Goal: Consume media (video, audio): Consume media (video, audio)

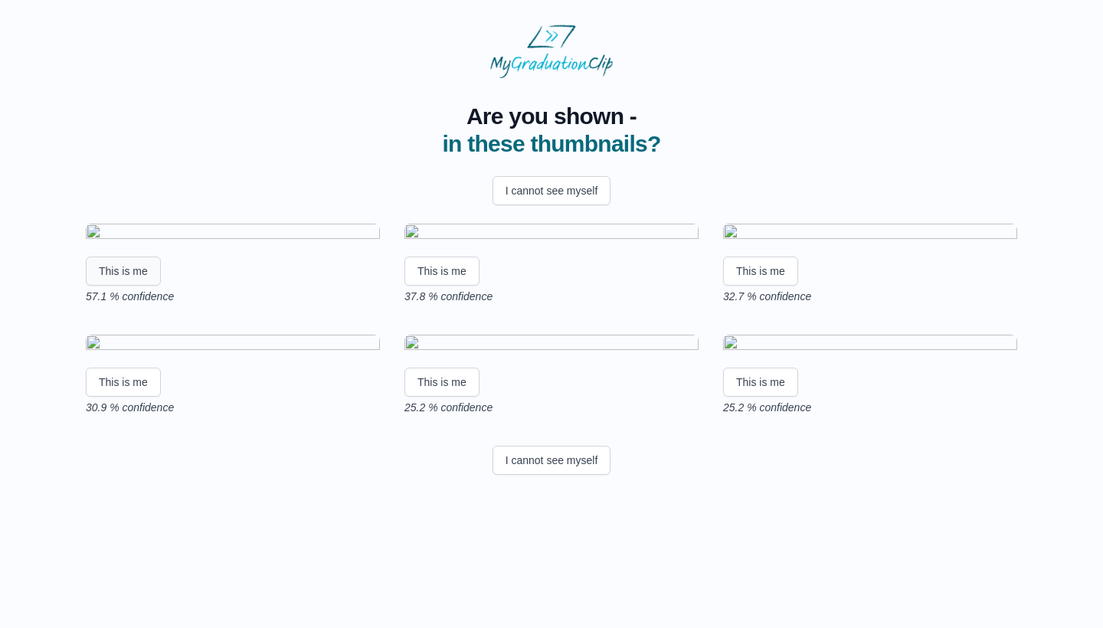
click at [142, 286] on button "This is me" at bounding box center [123, 271] width 75 height 29
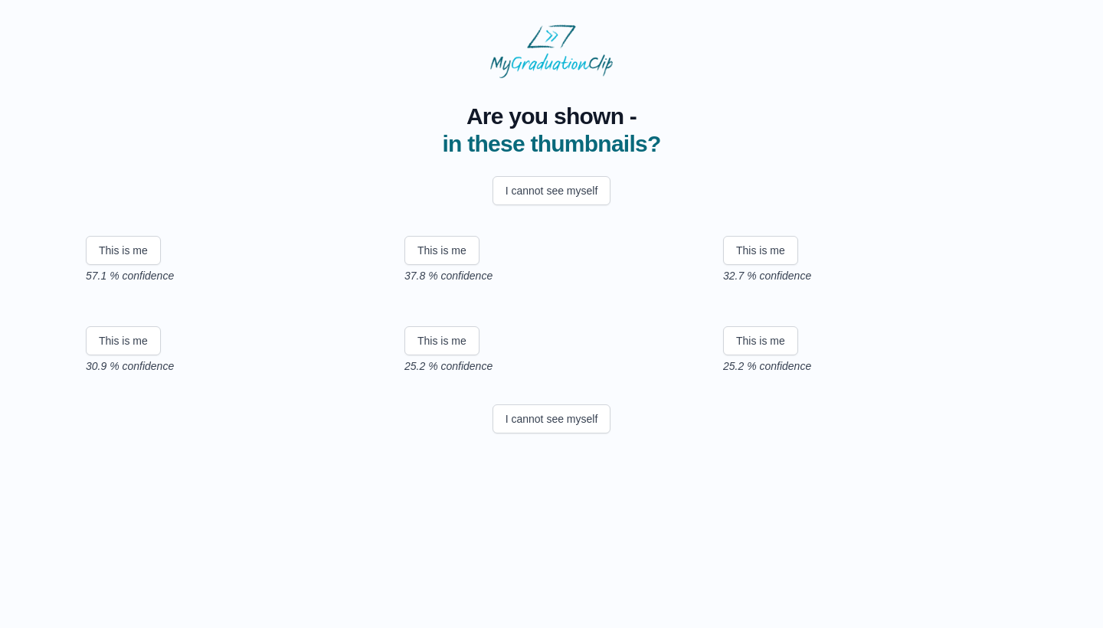
scroll to position [115, 0]
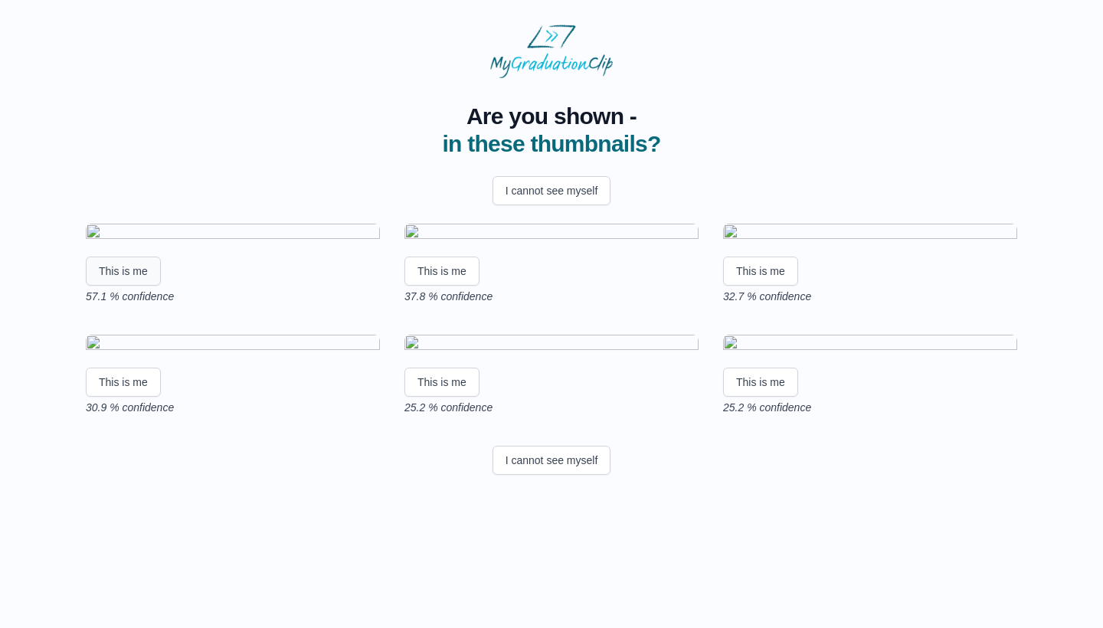
click at [129, 286] on button "This is me" at bounding box center [123, 271] width 75 height 29
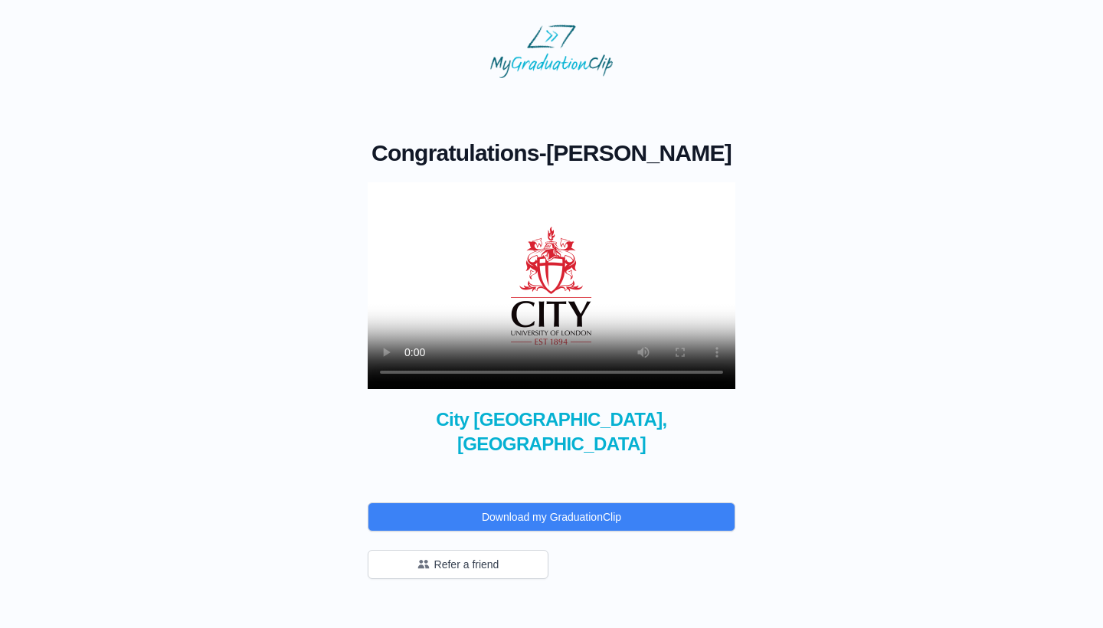
click at [386, 202] on video at bounding box center [552, 285] width 368 height 207
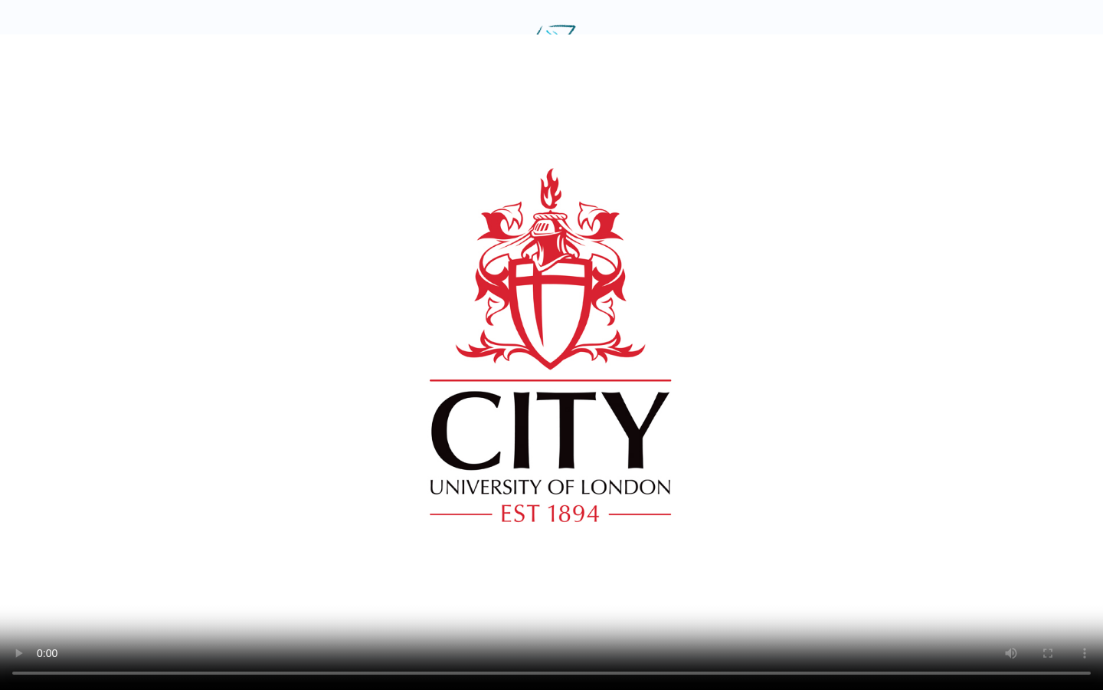
click at [513, 628] on video at bounding box center [551, 345] width 1103 height 690
click at [467, 628] on video at bounding box center [551, 345] width 1103 height 690
click at [461, 628] on video at bounding box center [551, 345] width 1103 height 690
click at [467, 628] on video at bounding box center [551, 345] width 1103 height 690
click at [629, 628] on video at bounding box center [551, 345] width 1103 height 690
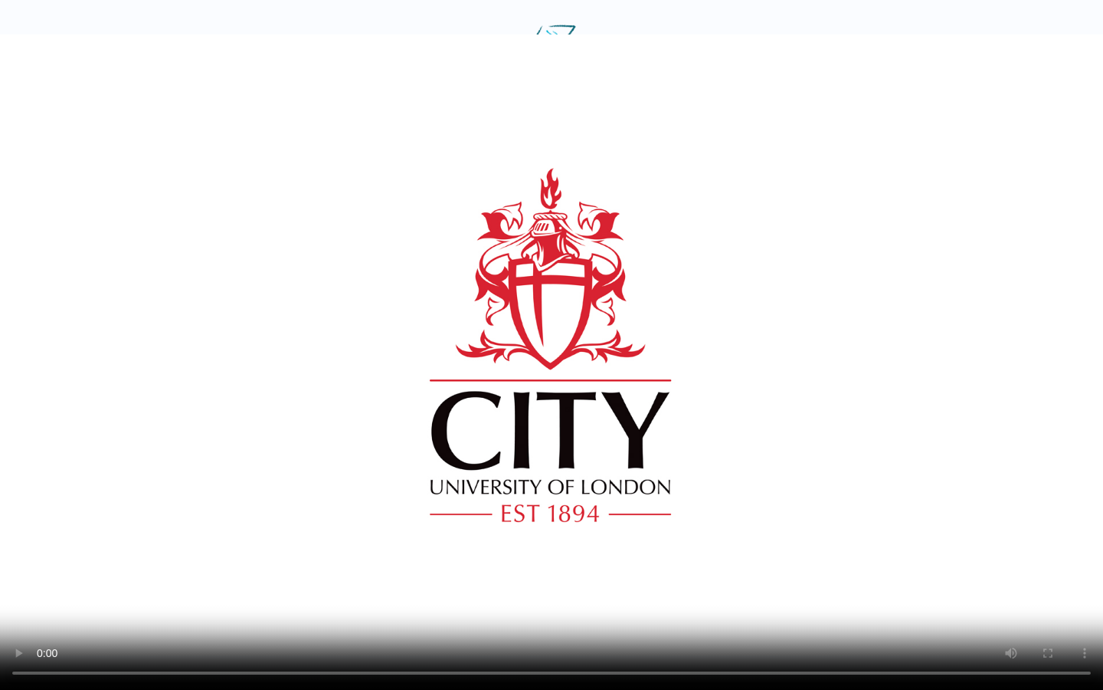
click at [562, 628] on video at bounding box center [551, 345] width 1103 height 690
click at [548, 628] on video at bounding box center [551, 345] width 1103 height 690
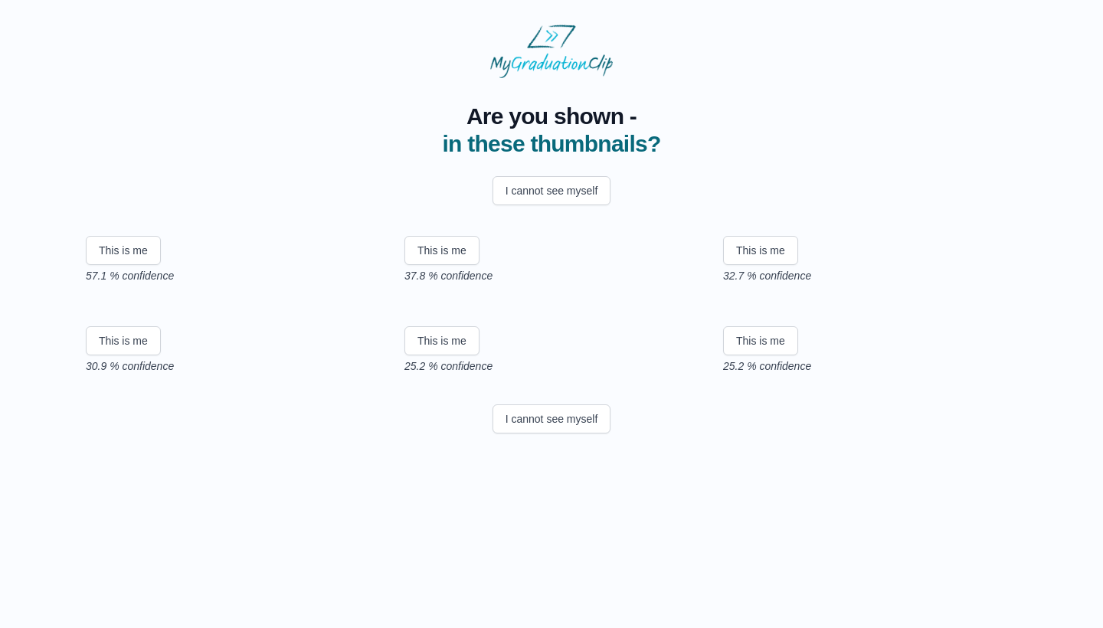
scroll to position [166, 0]
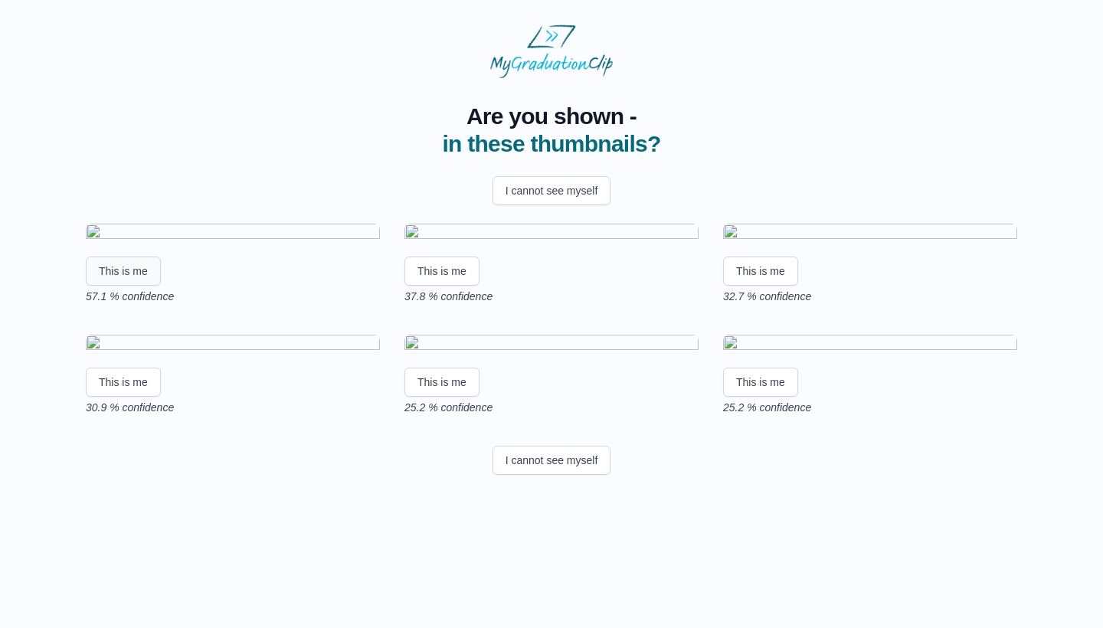
click at [126, 257] on button "This is me" at bounding box center [123, 271] width 75 height 29
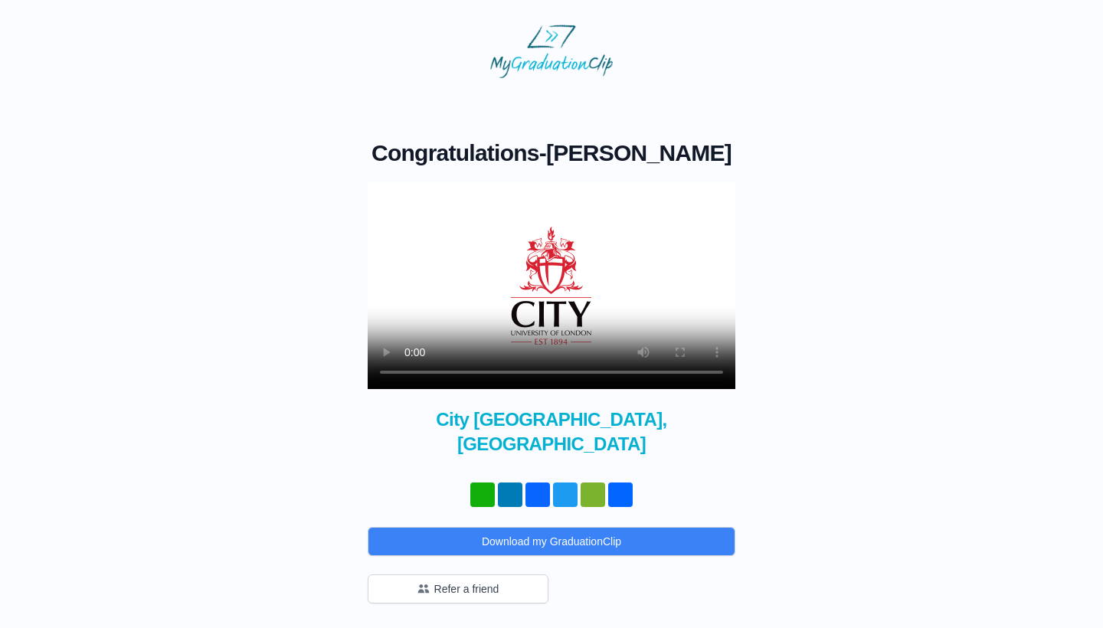
click at [395, 206] on video at bounding box center [552, 285] width 368 height 207
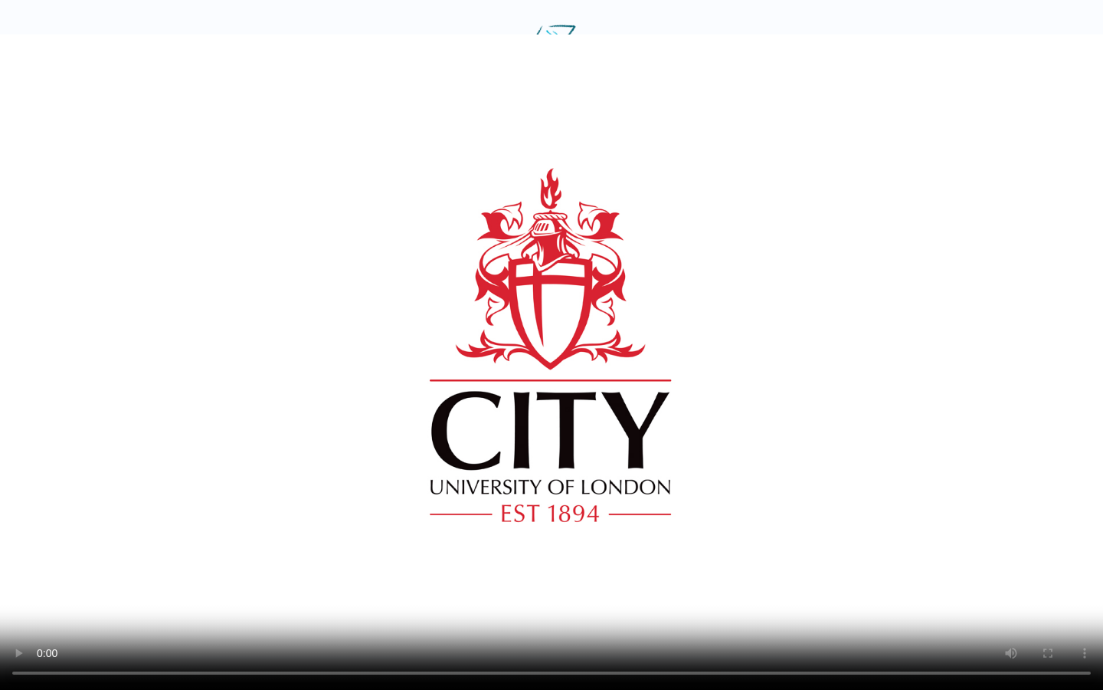
click at [449, 628] on video at bounding box center [551, 345] width 1103 height 690
click at [483, 628] on video at bounding box center [551, 345] width 1103 height 690
click at [631, 628] on video at bounding box center [551, 345] width 1103 height 690
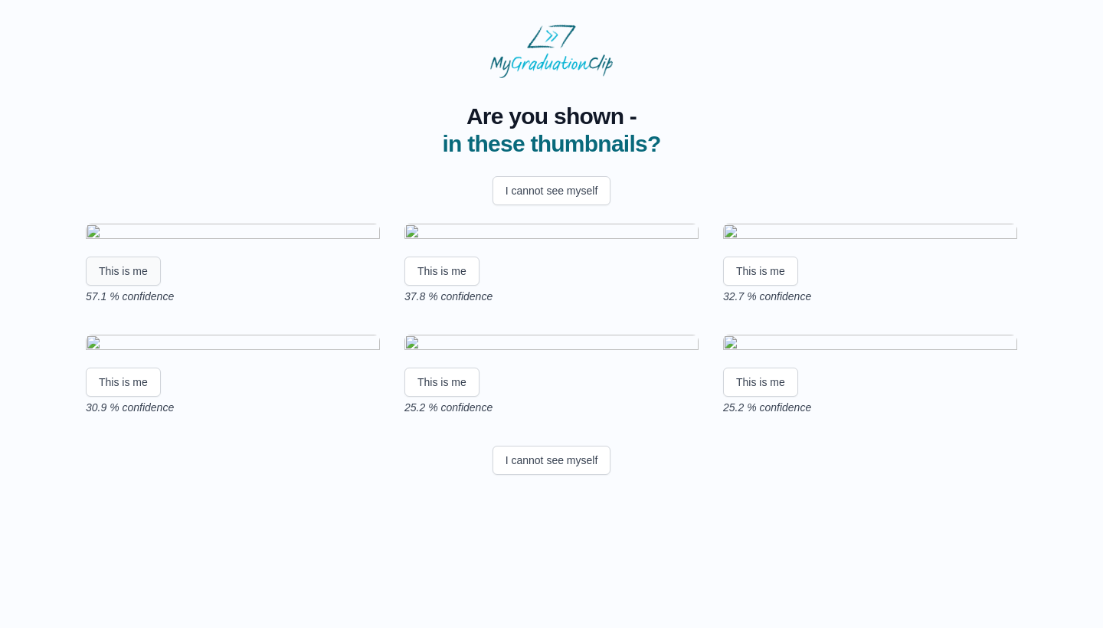
click at [131, 286] on button "This is me" at bounding box center [123, 271] width 75 height 29
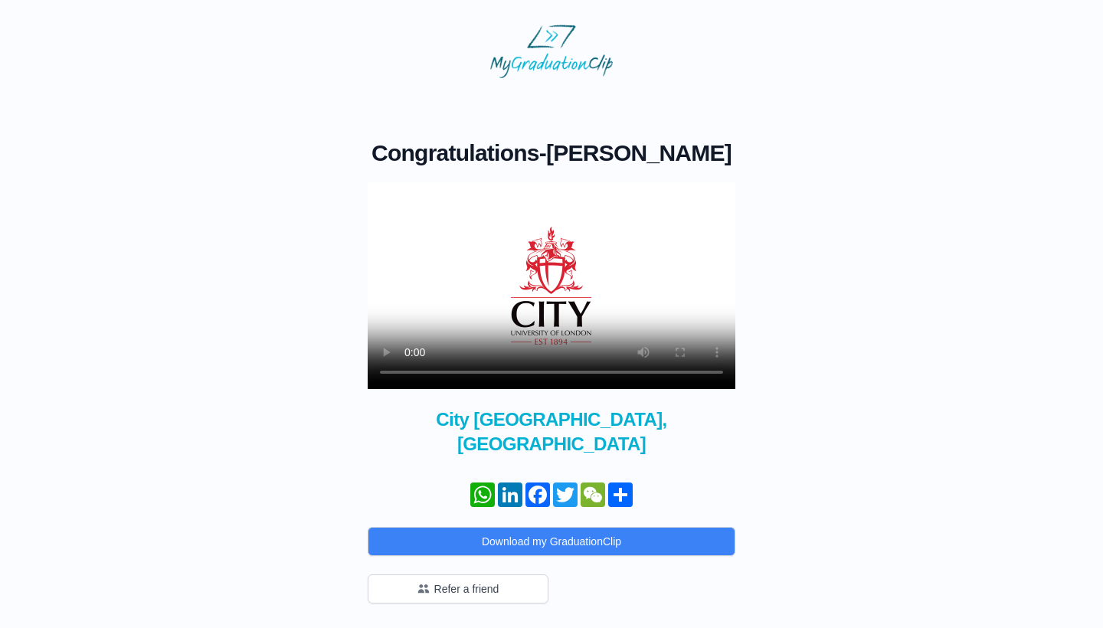
click at [392, 200] on video at bounding box center [552, 285] width 368 height 207
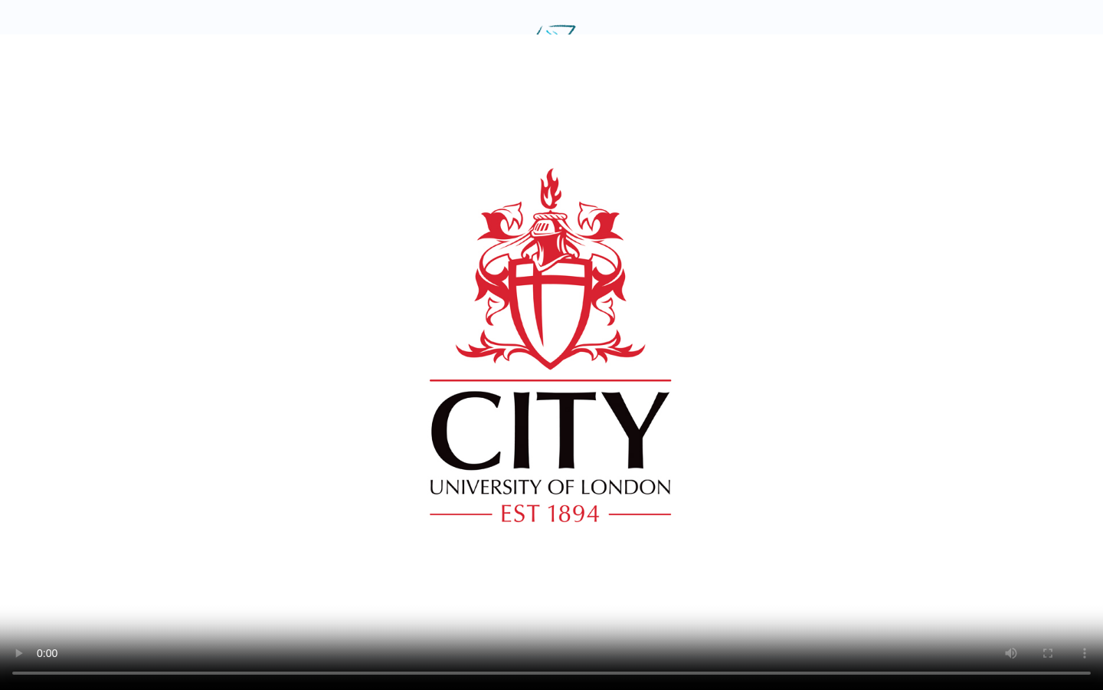
click at [467, 628] on video at bounding box center [551, 345] width 1103 height 690
click at [510, 628] on video at bounding box center [551, 345] width 1103 height 690
click at [570, 628] on video at bounding box center [551, 345] width 1103 height 690
click at [618, 628] on video at bounding box center [551, 345] width 1103 height 690
click at [647, 628] on video at bounding box center [551, 345] width 1103 height 690
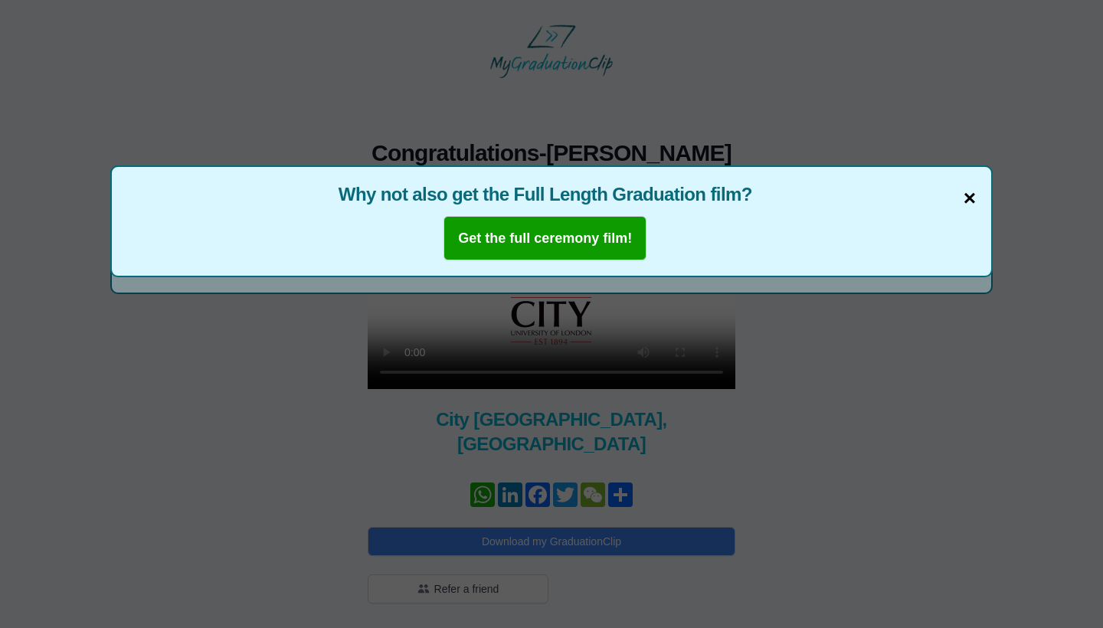
click at [971, 202] on span "×" at bounding box center [970, 198] width 12 height 32
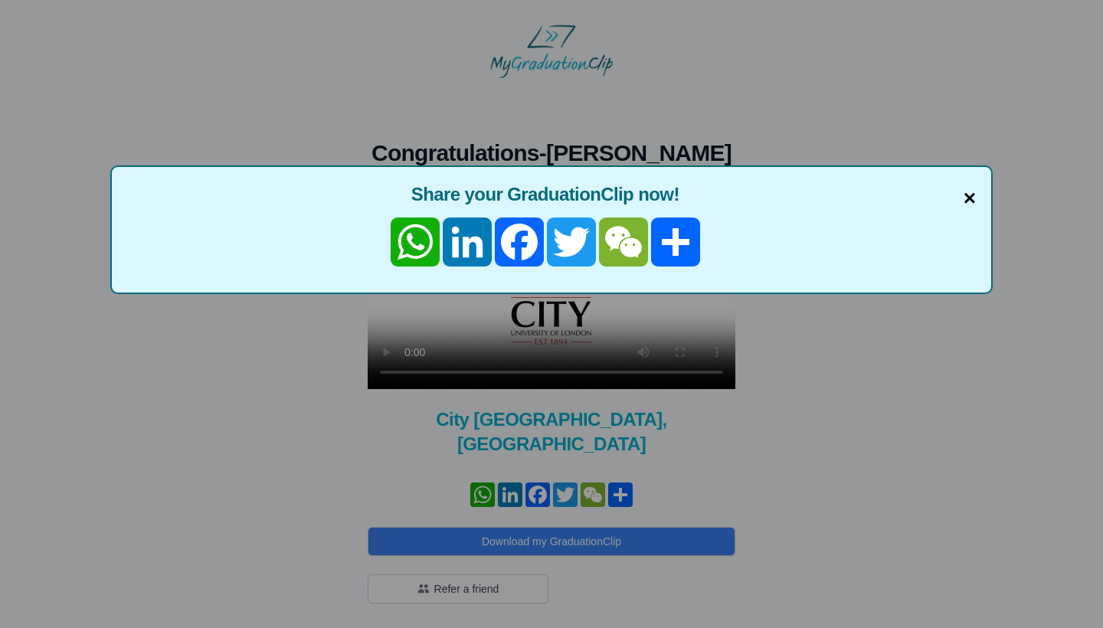
click at [972, 202] on span "×" at bounding box center [970, 198] width 12 height 32
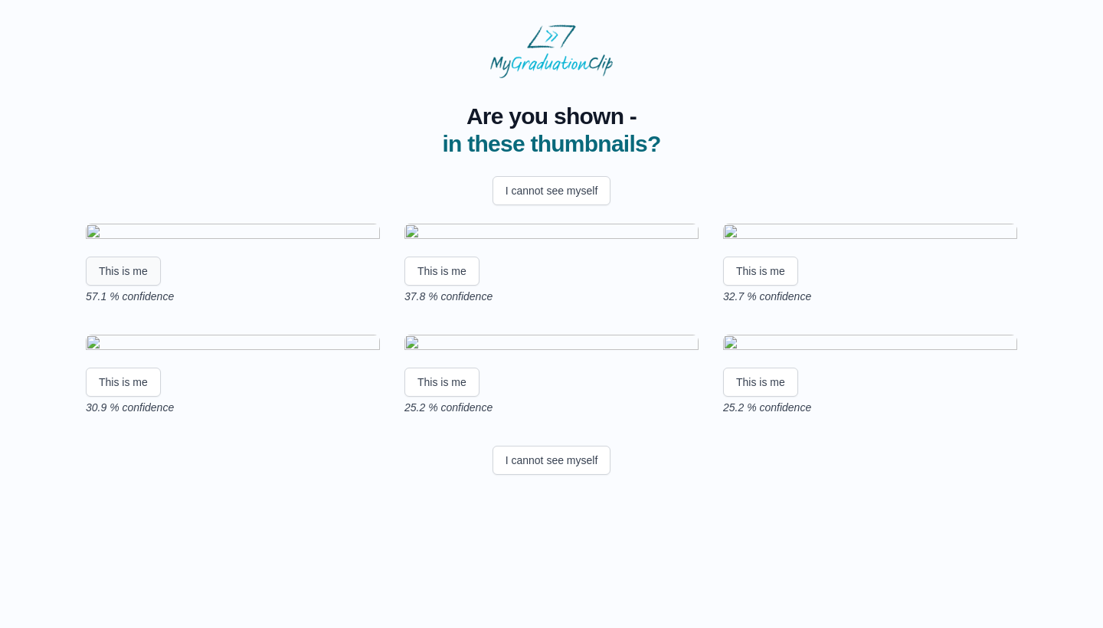
click at [135, 286] on button "This is me" at bounding box center [123, 271] width 75 height 29
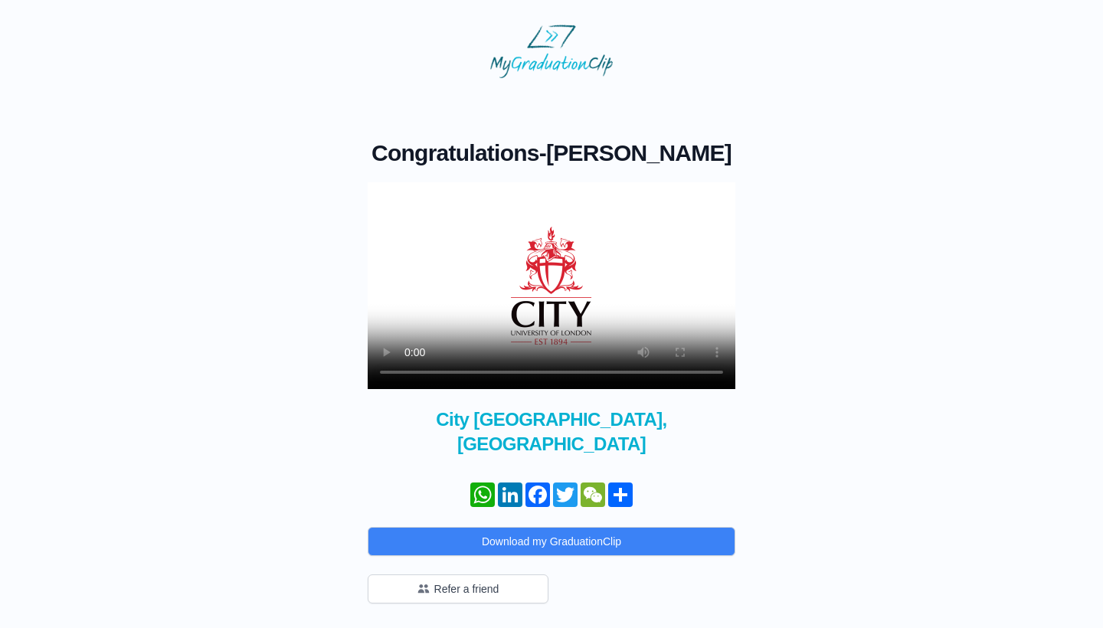
click at [497, 372] on video at bounding box center [552, 285] width 368 height 207
click at [529, 374] on video at bounding box center [552, 285] width 368 height 207
click at [553, 371] on video at bounding box center [552, 285] width 368 height 207
click at [582, 372] on video at bounding box center [552, 285] width 368 height 207
drag, startPoint x: 533, startPoint y: 369, endPoint x: 525, endPoint y: 369, distance: 8.5
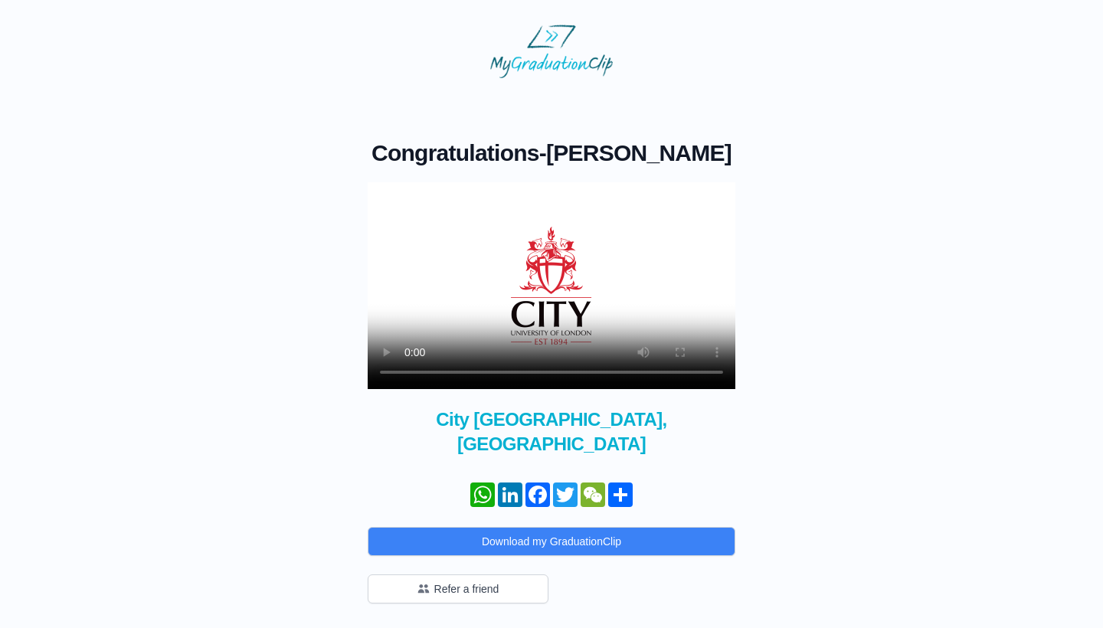
click at [526, 369] on video at bounding box center [552, 285] width 368 height 207
click at [517, 373] on video at bounding box center [552, 285] width 368 height 207
click at [504, 374] on video at bounding box center [552, 285] width 368 height 207
click at [527, 372] on video at bounding box center [552, 285] width 368 height 207
click at [549, 372] on video at bounding box center [552, 285] width 368 height 207
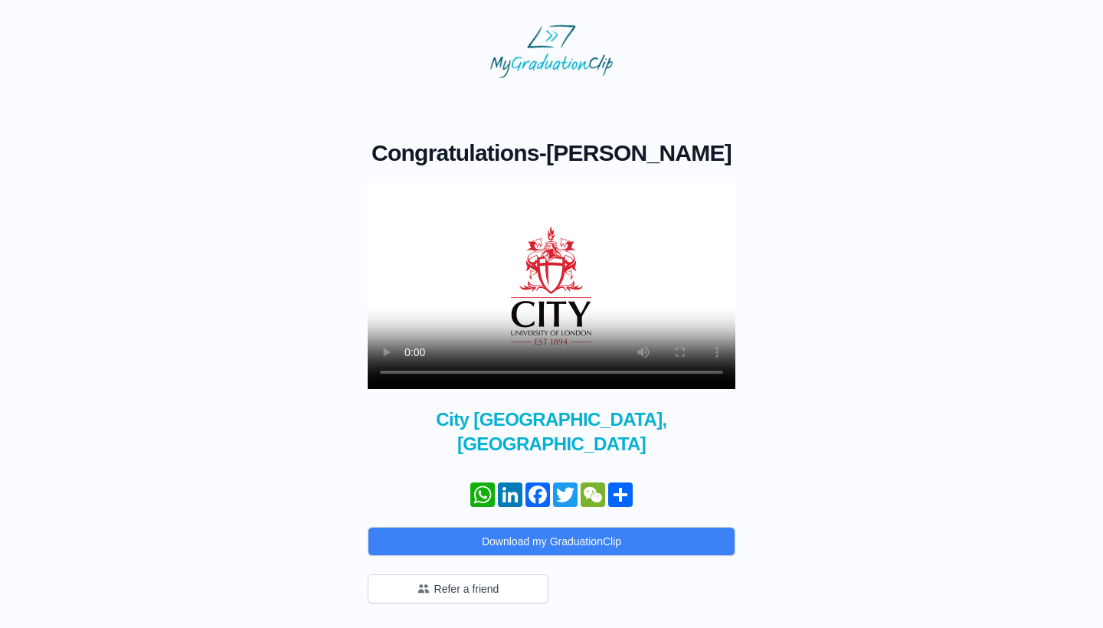
click at [569, 372] on video at bounding box center [552, 285] width 368 height 207
click at [527, 372] on video at bounding box center [552, 285] width 368 height 207
click at [390, 200] on video at bounding box center [552, 285] width 368 height 207
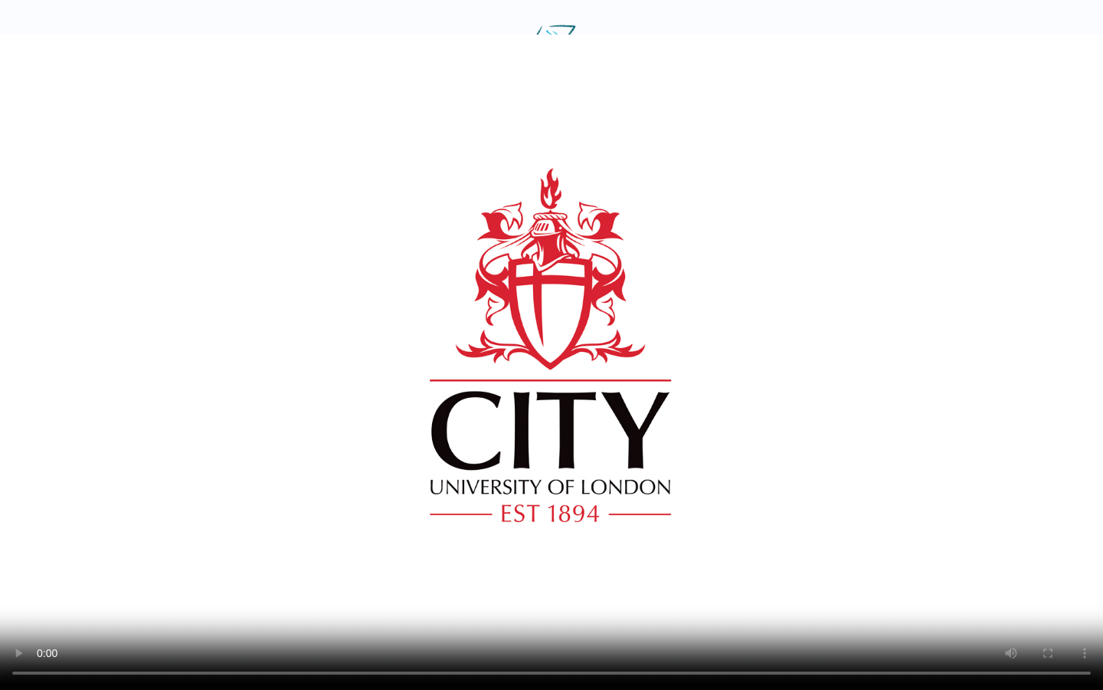
click at [573, 628] on video at bounding box center [551, 345] width 1103 height 690
click at [408, 628] on video at bounding box center [551, 345] width 1103 height 690
click at [421, 628] on video at bounding box center [551, 345] width 1103 height 690
click at [447, 628] on video at bounding box center [551, 345] width 1103 height 690
click at [458, 628] on video at bounding box center [551, 345] width 1103 height 690
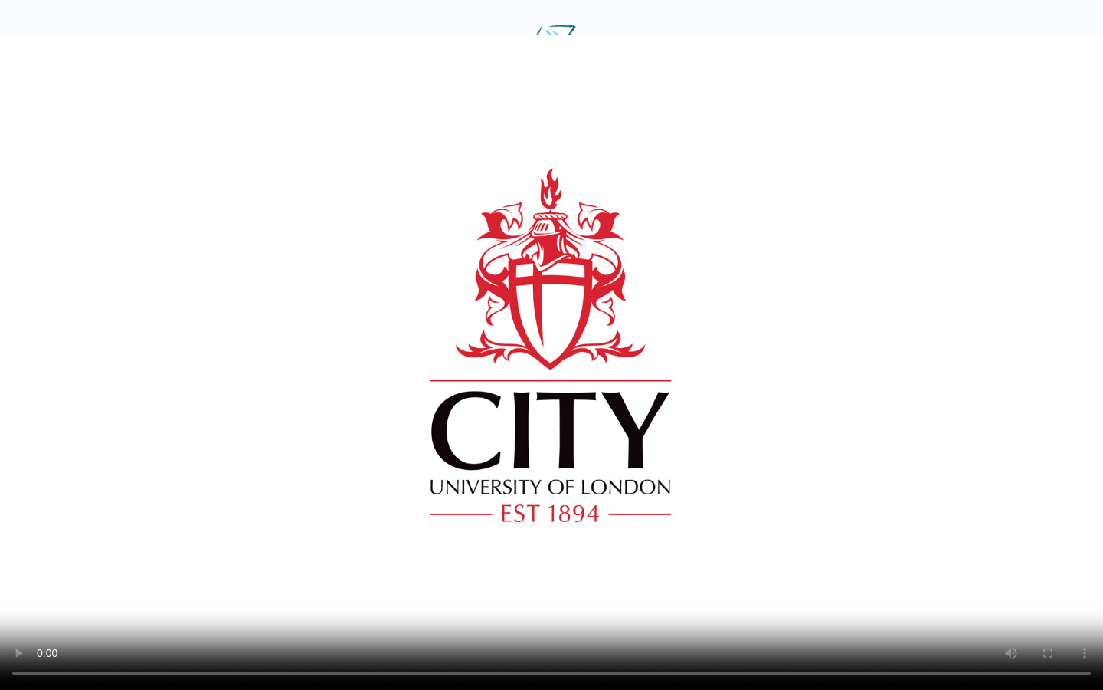
click at [477, 628] on video at bounding box center [551, 345] width 1103 height 690
click at [500, 628] on video at bounding box center [551, 345] width 1103 height 690
click at [486, 628] on video at bounding box center [551, 345] width 1103 height 690
click at [495, 628] on video at bounding box center [551, 345] width 1103 height 690
click at [543, 628] on video at bounding box center [551, 345] width 1103 height 690
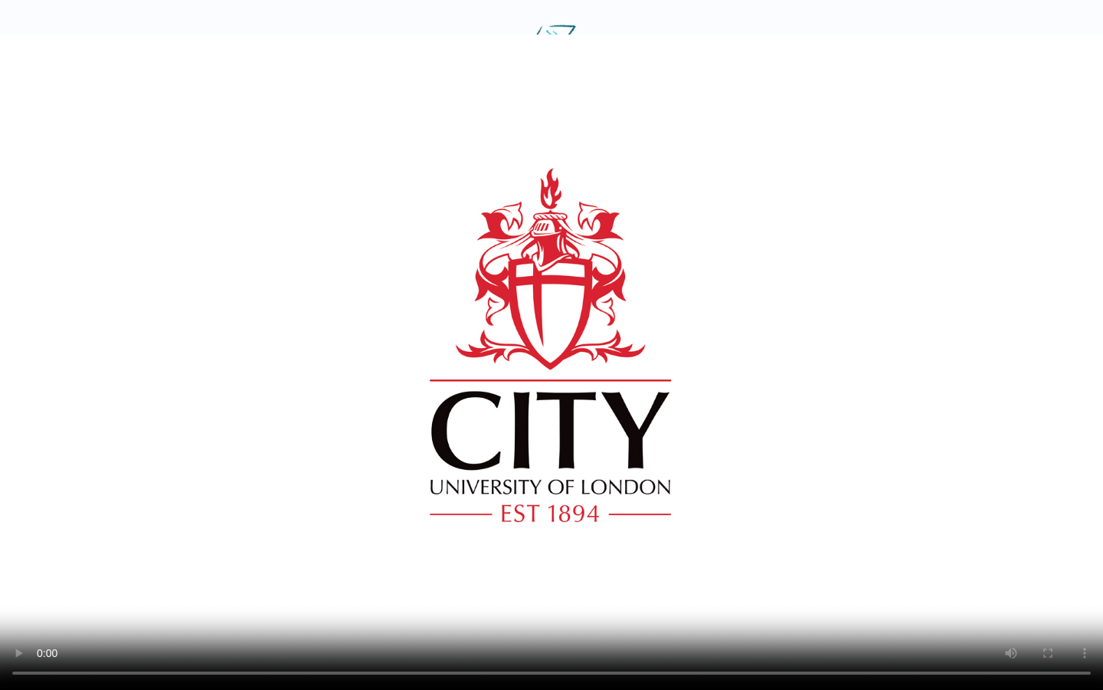
click at [578, 628] on video at bounding box center [551, 345] width 1103 height 690
click at [604, 628] on video at bounding box center [551, 345] width 1103 height 690
click at [588, 628] on video at bounding box center [551, 345] width 1103 height 690
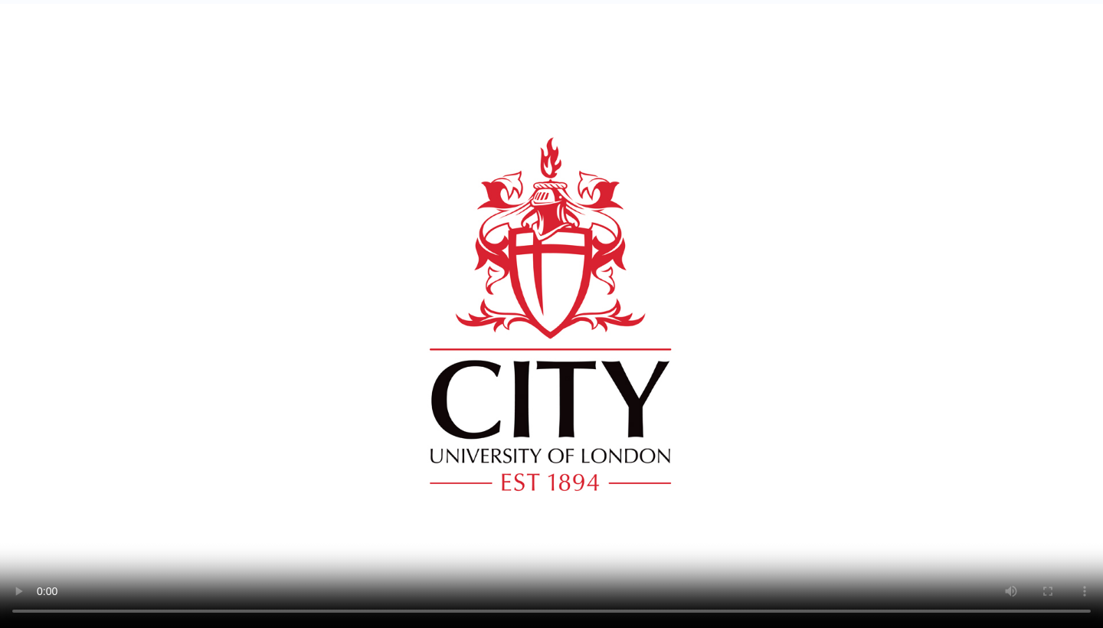
click at [437, 348] on video at bounding box center [551, 314] width 1103 height 628
